Goal: Navigation & Orientation: Find specific page/section

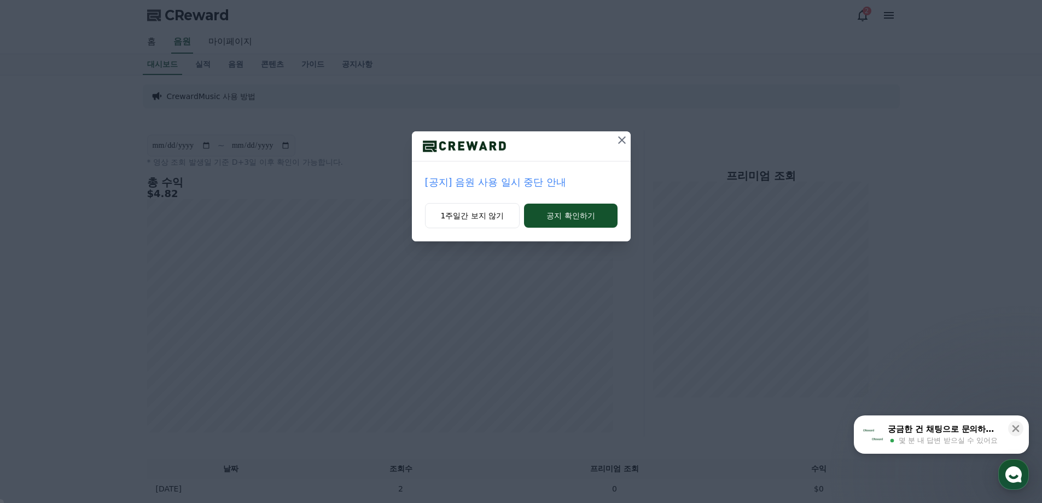
click at [491, 180] on p "[공지] 음원 사용 일시 중단 안내" at bounding box center [521, 182] width 193 height 15
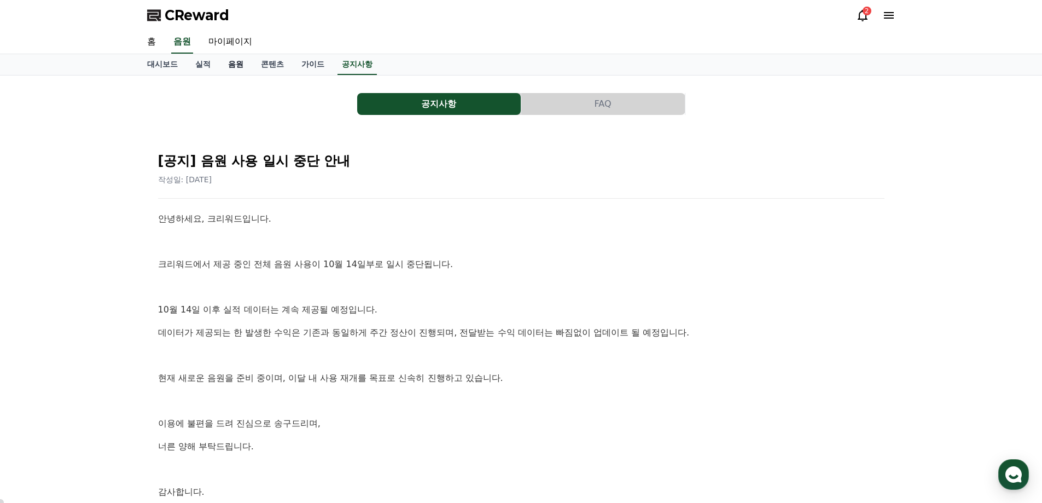
click at [235, 61] on link "음원" at bounding box center [235, 64] width 33 height 21
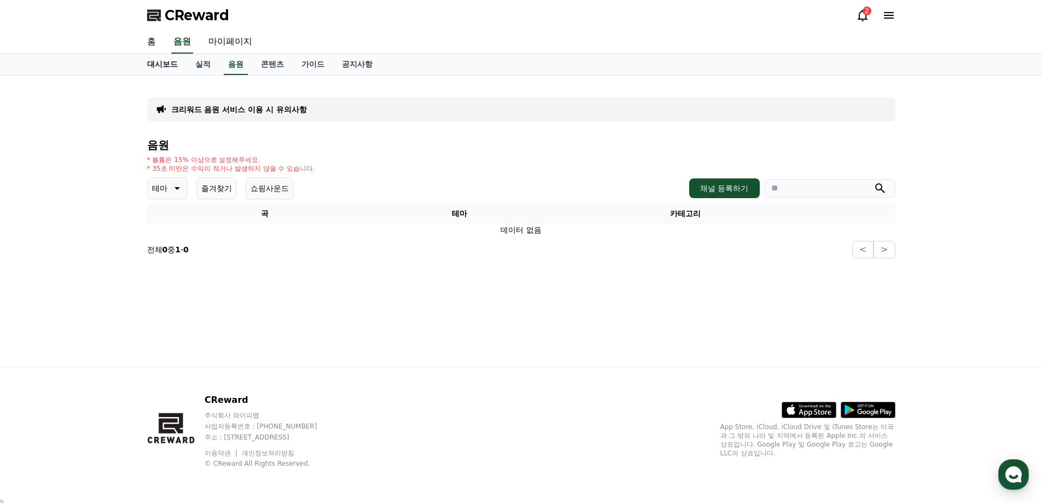
click at [153, 62] on link "대시보드" at bounding box center [162, 64] width 48 height 21
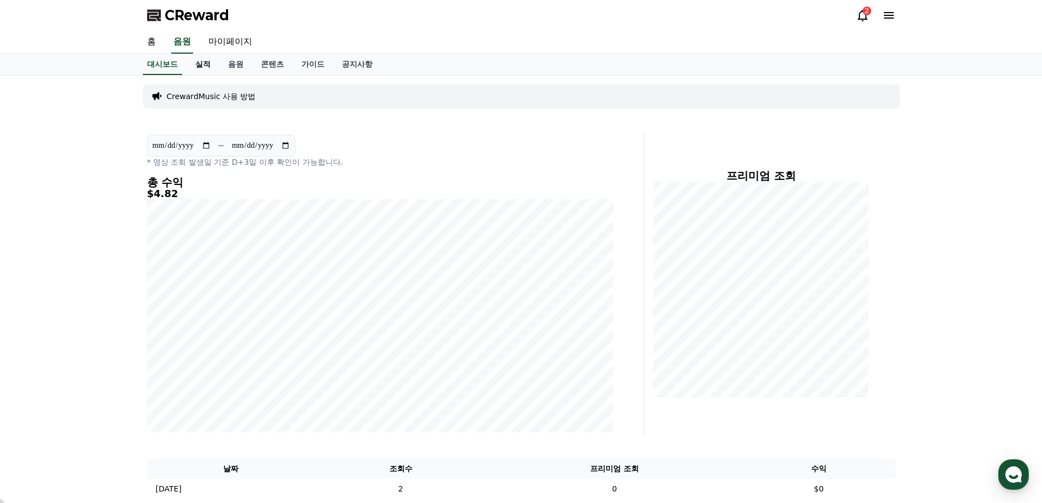
click at [206, 65] on link "실적" at bounding box center [203, 64] width 33 height 21
